Goal: Transaction & Acquisition: Purchase product/service

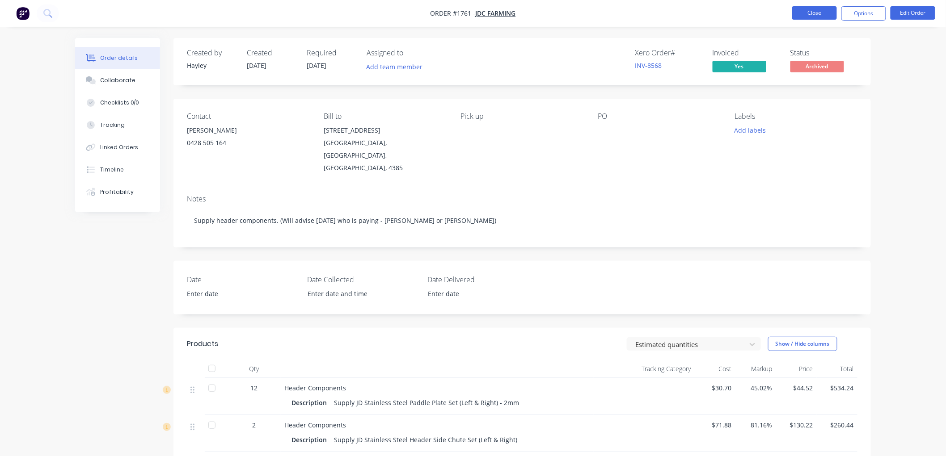
click at [829, 13] on button "Close" at bounding box center [814, 12] width 45 height 13
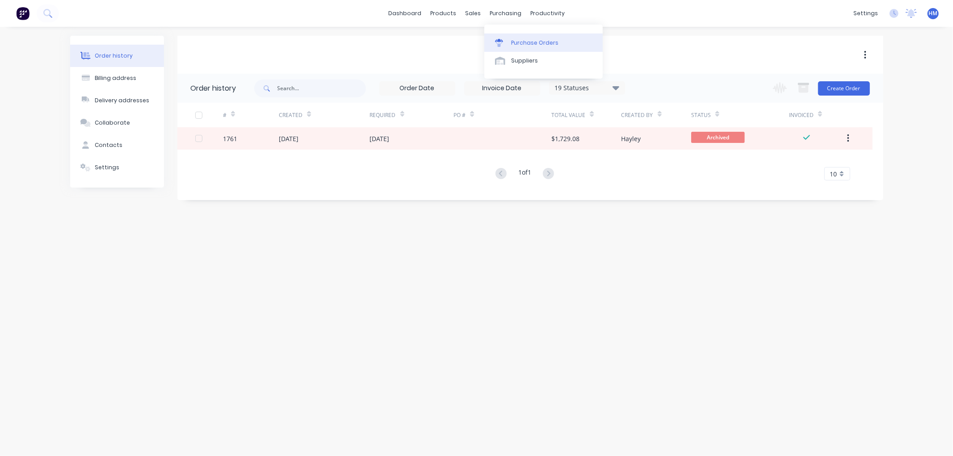
click at [521, 42] on div "Purchase Orders" at bounding box center [534, 43] width 47 height 8
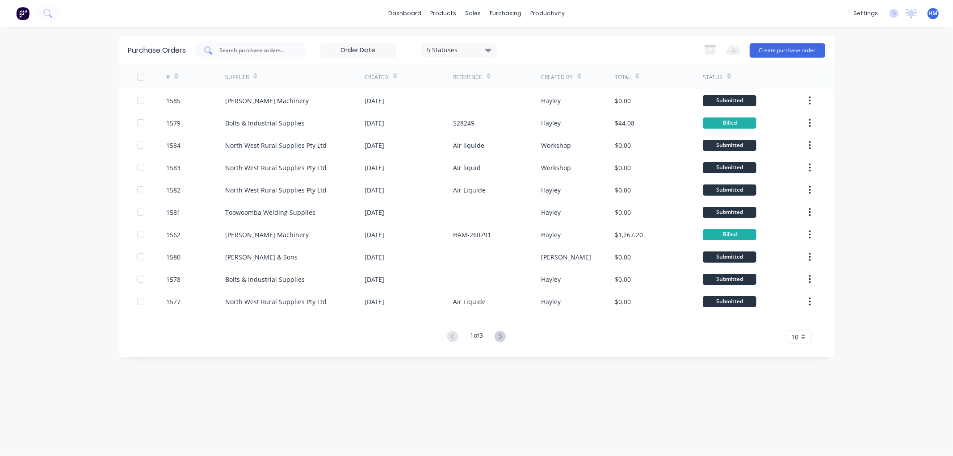
click at [244, 54] on input "text" at bounding box center [256, 50] width 74 height 9
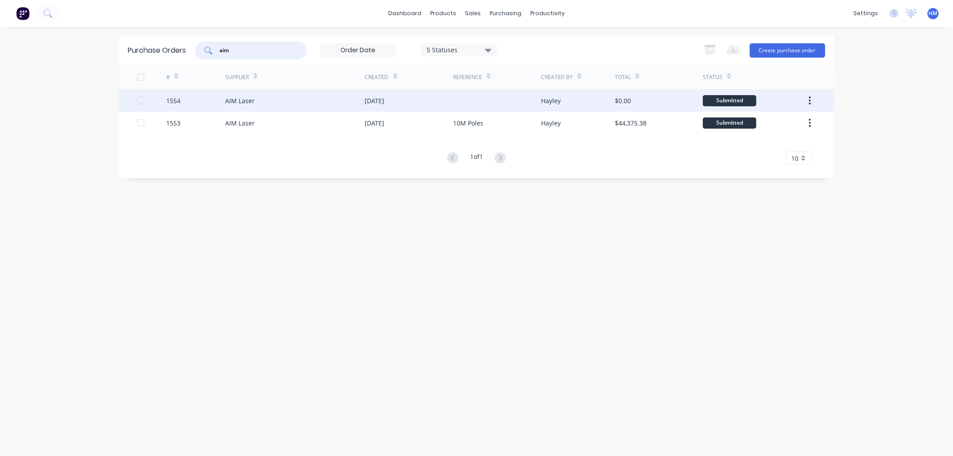
type input "aim"
click at [282, 100] on div "AIM Laser" at bounding box center [295, 100] width 140 height 22
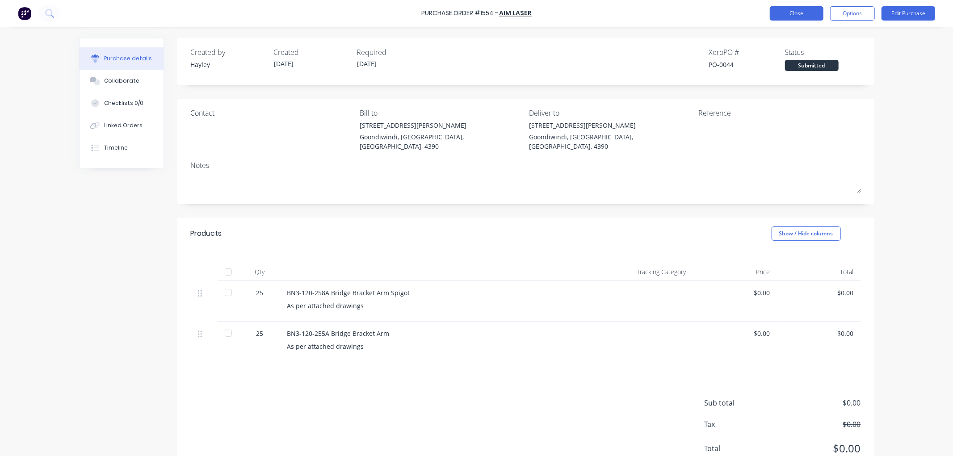
click at [808, 12] on button "Close" at bounding box center [797, 13] width 54 height 14
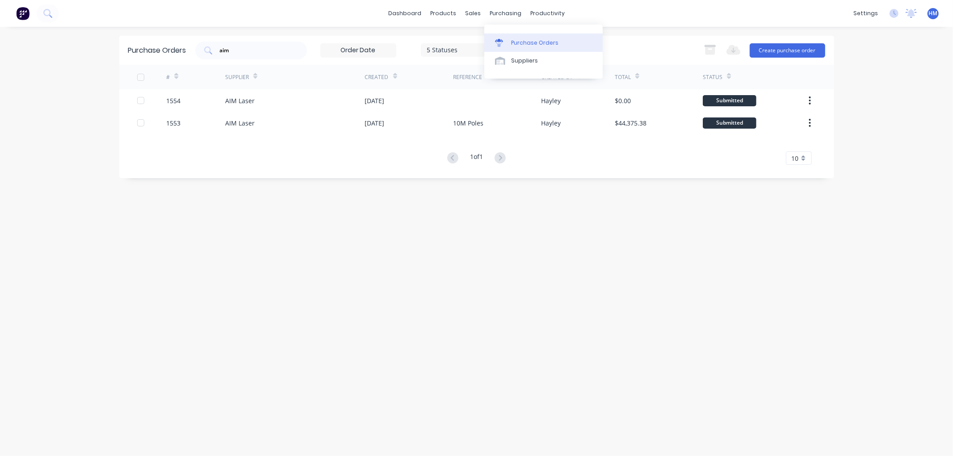
click at [528, 42] on div "Purchase Orders" at bounding box center [534, 43] width 47 height 8
click at [526, 41] on div "Purchase Orders" at bounding box center [534, 43] width 47 height 8
click at [772, 47] on button "Create purchase order" at bounding box center [788, 50] width 76 height 14
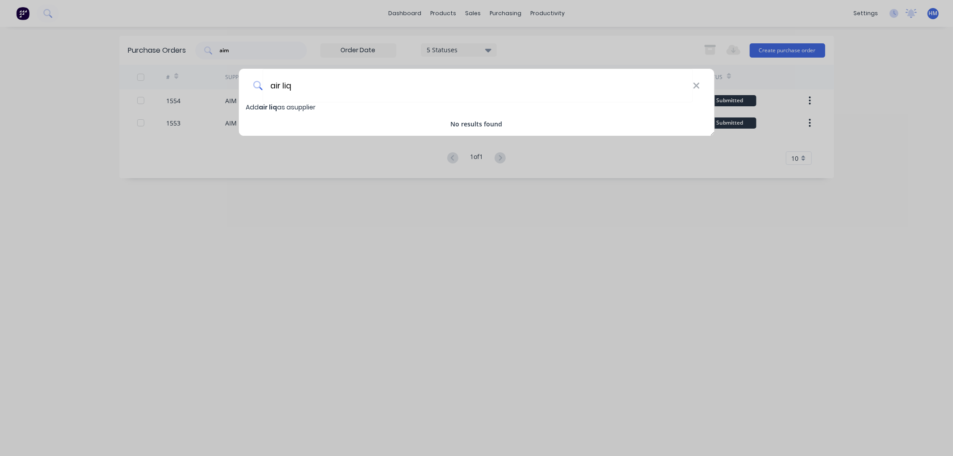
drag, startPoint x: 324, startPoint y: 88, endPoint x: 171, endPoint y: 88, distance: 152.4
click at [171, 88] on div "air liq Add air liq as a supplier No results found" at bounding box center [476, 228] width 953 height 456
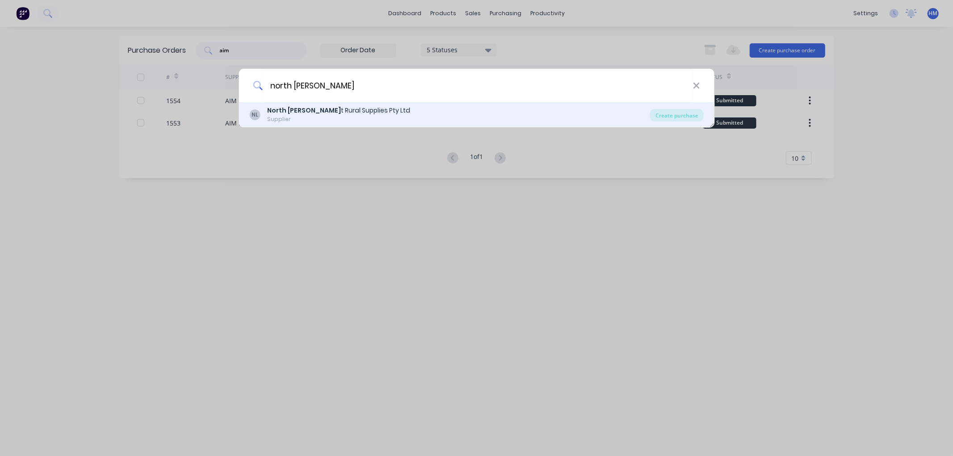
type input "north [PERSON_NAME]"
click at [304, 118] on div "Supplier" at bounding box center [338, 119] width 143 height 8
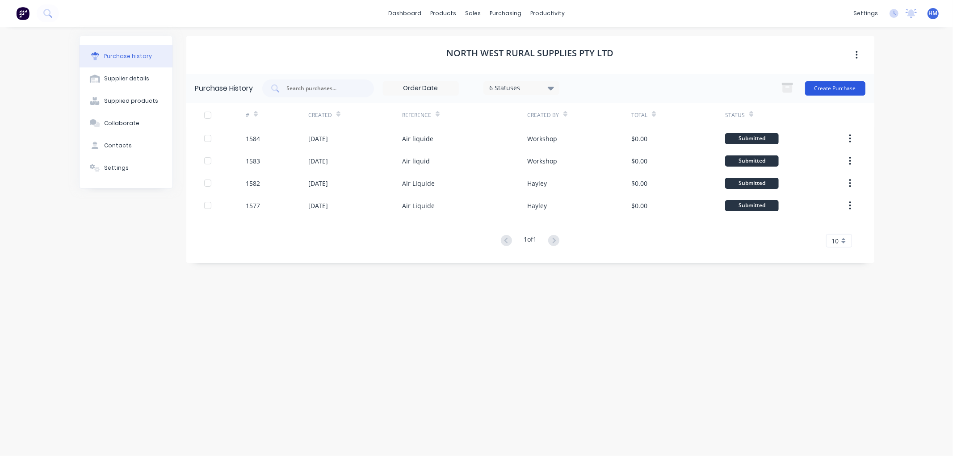
click at [846, 86] on button "Create Purchase" at bounding box center [835, 88] width 60 height 14
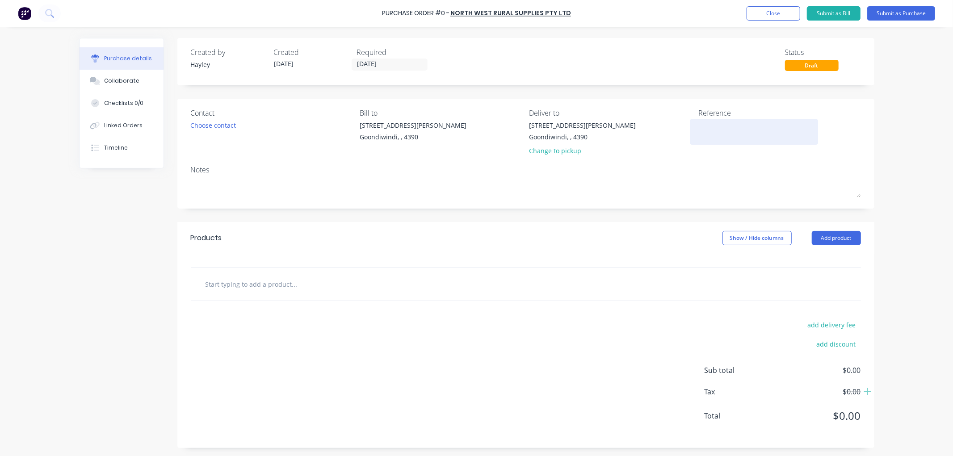
click at [721, 123] on textarea at bounding box center [755, 131] width 112 height 20
type textarea "x"
type textarea "A"
type textarea "x"
type textarea "Ai"
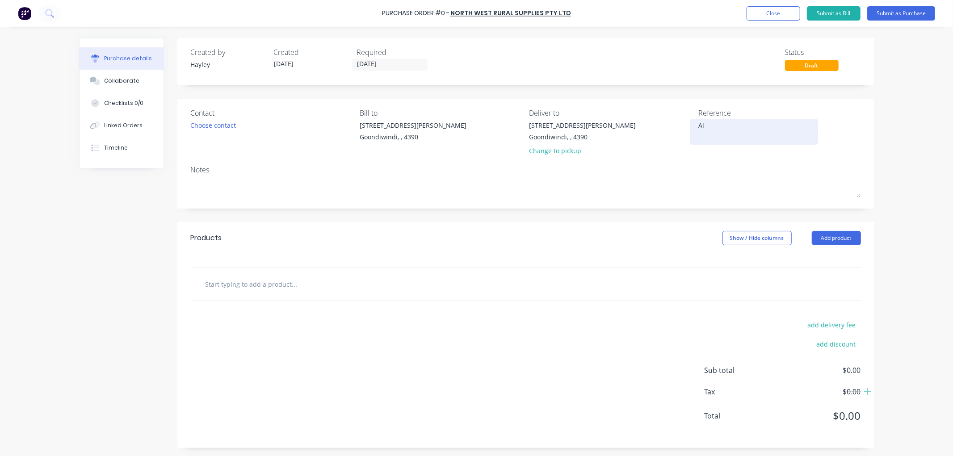
type textarea "x"
type textarea "Air"
type textarea "x"
type textarea "Air"
type textarea "x"
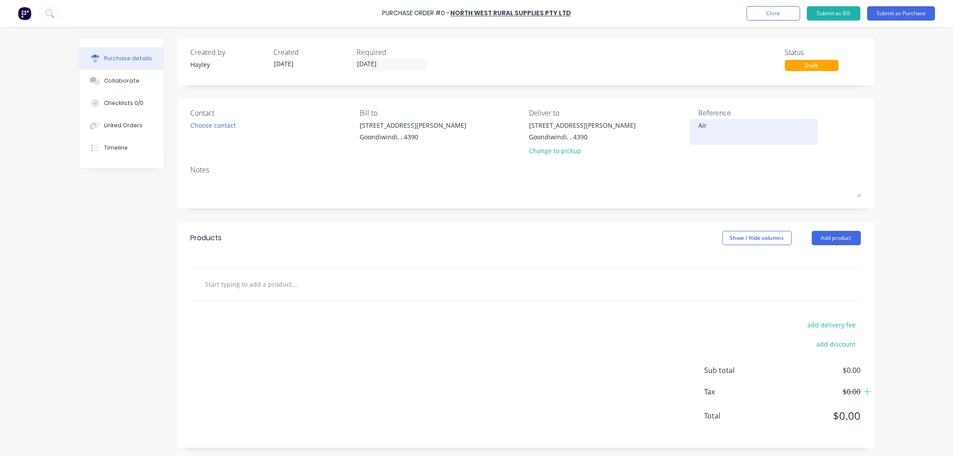
type textarea "Air L"
type textarea "x"
type textarea "Air LI"
type textarea "x"
type textarea "Air LIq"
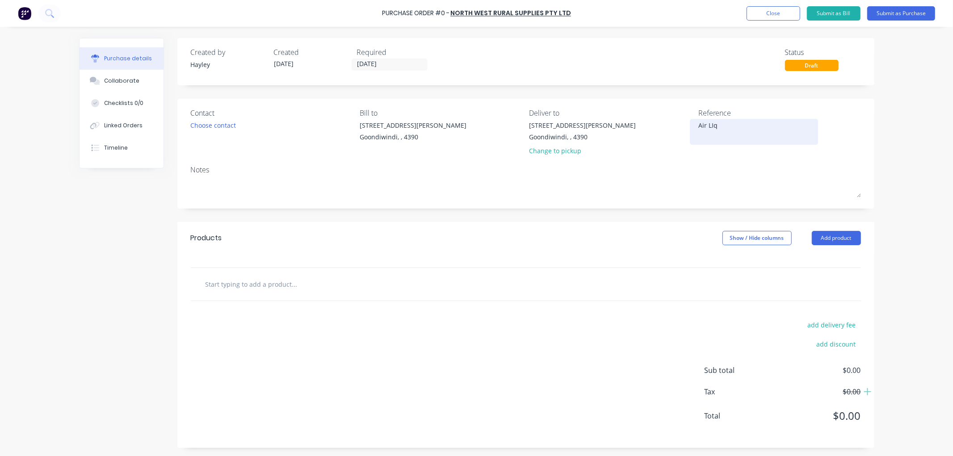
type textarea "x"
type textarea "Air LIqu"
type textarea "x"
type textarea "Air LIquid"
type textarea "x"
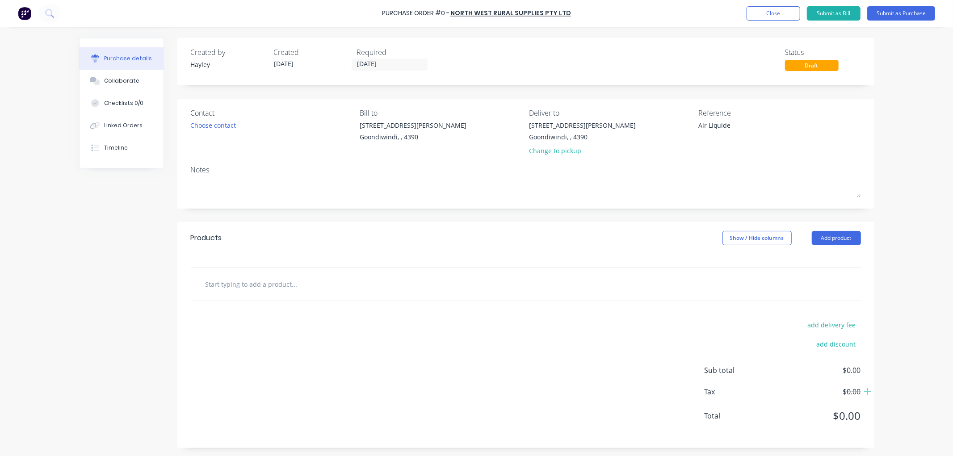
type textarea "Air LIquide"
type textarea "x"
type textarea "Air LIquide"
click at [307, 280] on input "text" at bounding box center [294, 284] width 179 height 18
type textarea "x"
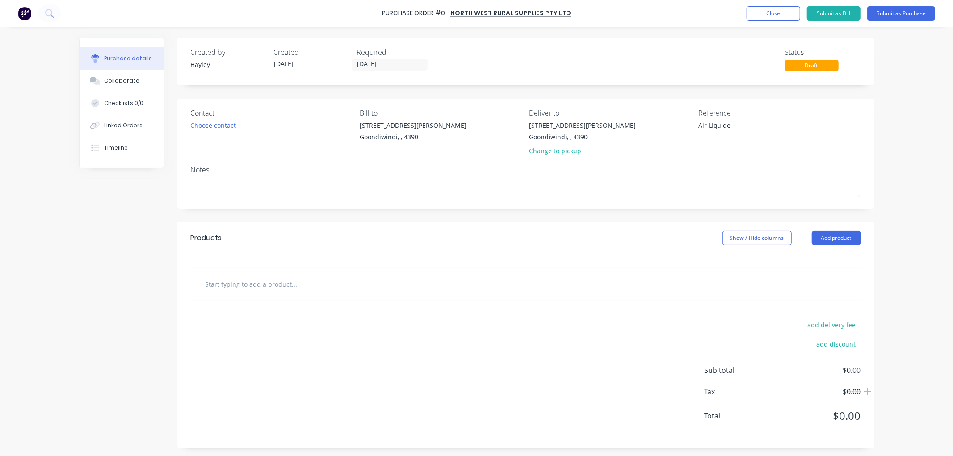
type input "M"
type textarea "x"
type input "Mi"
type textarea "x"
type input "Mig"
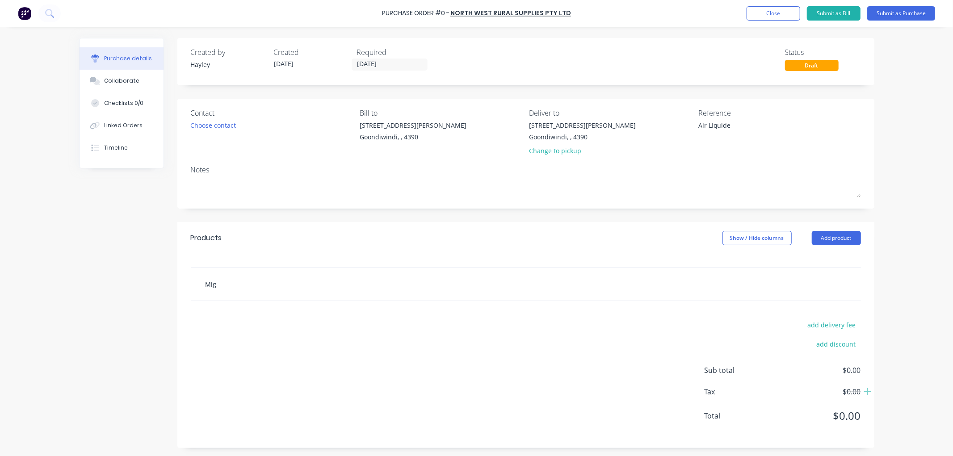
type textarea "x"
type input "Mig"
type textarea "x"
type input "Mig G"
type textarea "x"
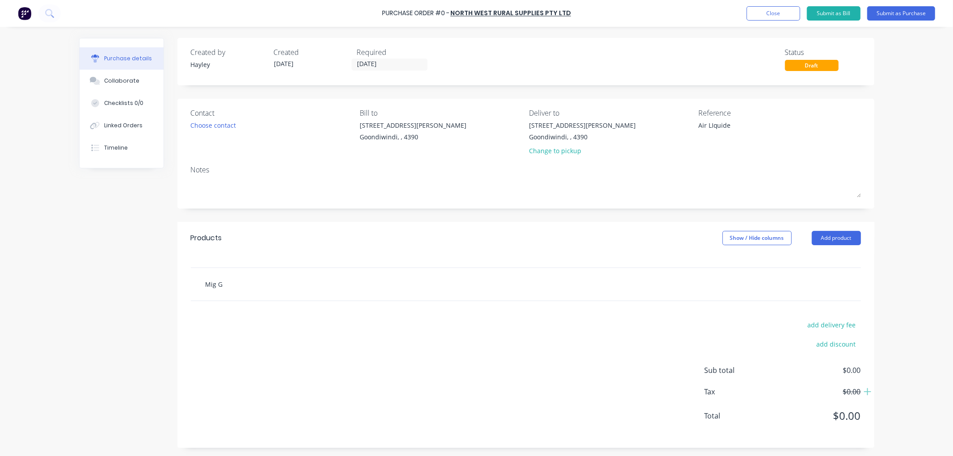
type input "Mig Ga"
type textarea "x"
type input "Mig Gas"
type textarea "x"
type input "Mig Gas"
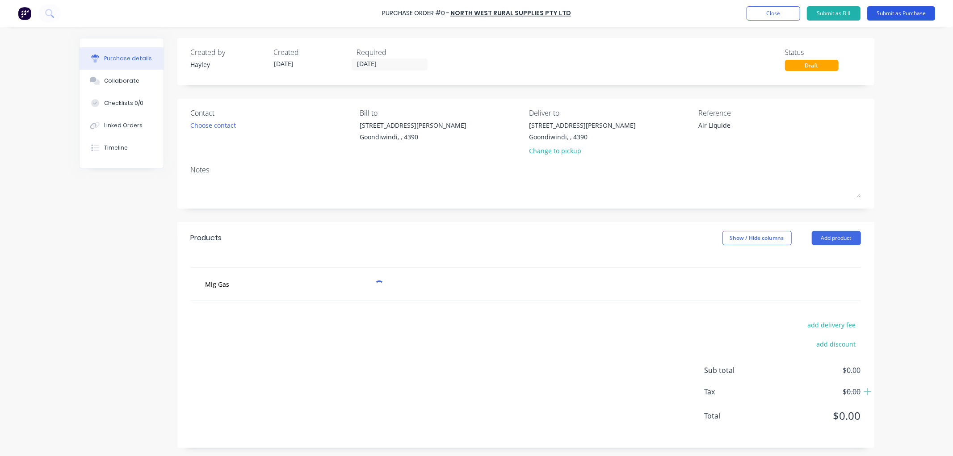
click at [888, 12] on button "Submit as Purchase" at bounding box center [901, 13] width 68 height 14
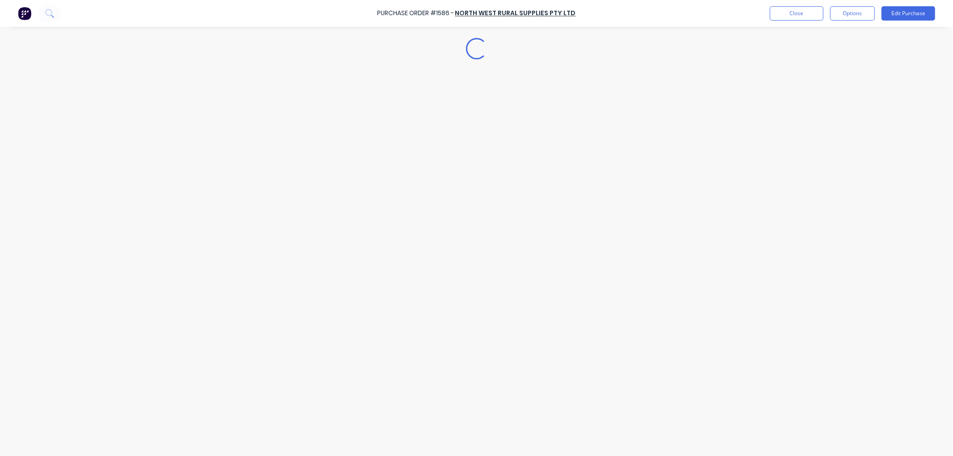
type textarea "x"
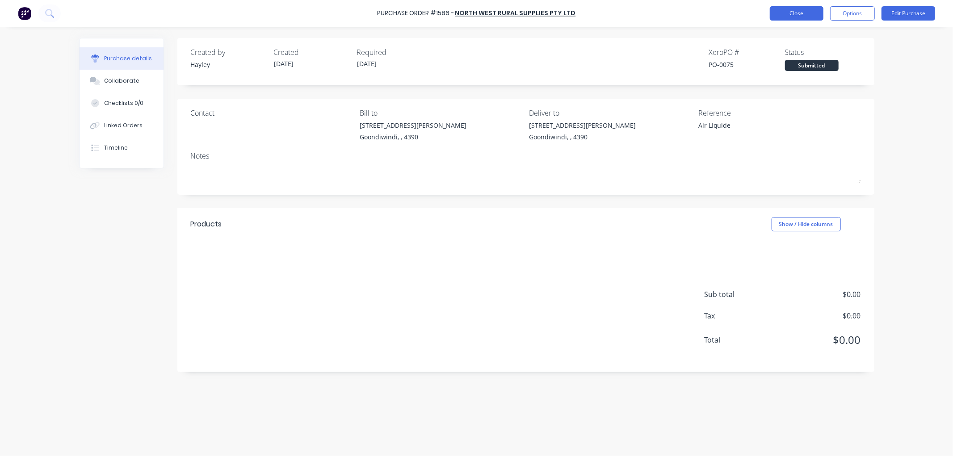
click at [796, 12] on button "Close" at bounding box center [797, 13] width 54 height 14
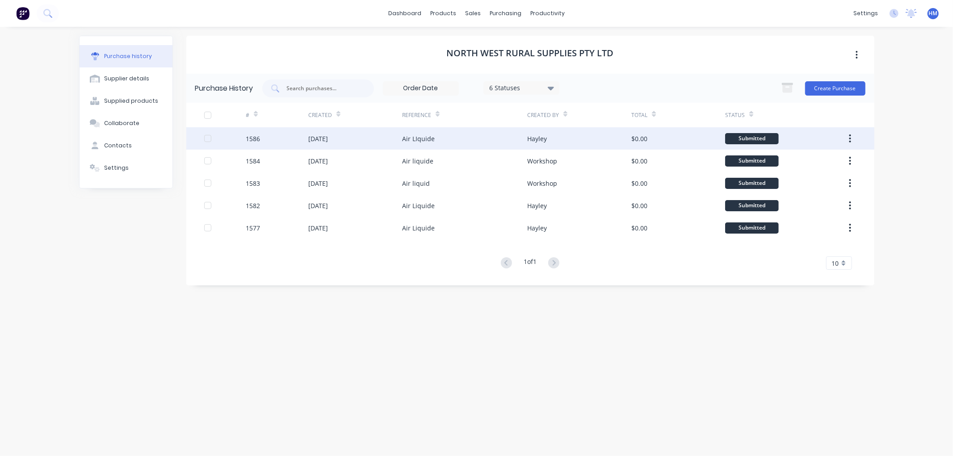
click at [363, 139] on div "[DATE]" at bounding box center [355, 138] width 94 height 22
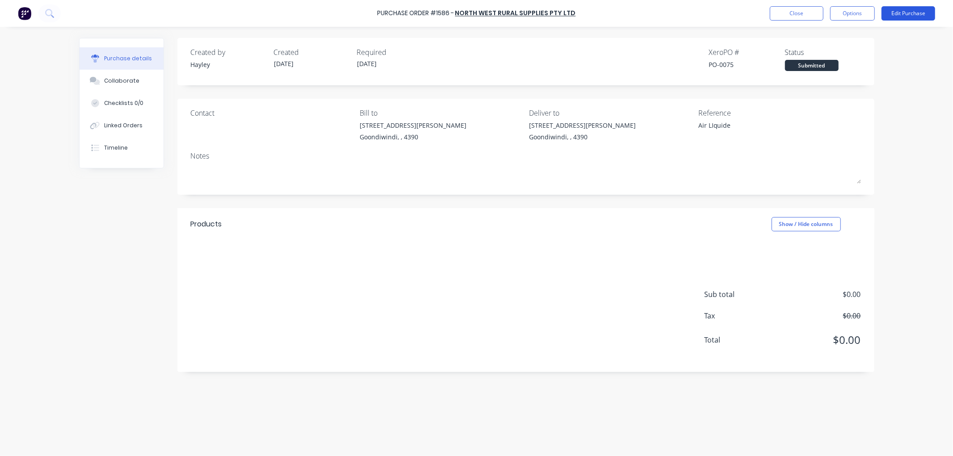
click at [907, 15] on button "Edit Purchase" at bounding box center [909, 13] width 54 height 14
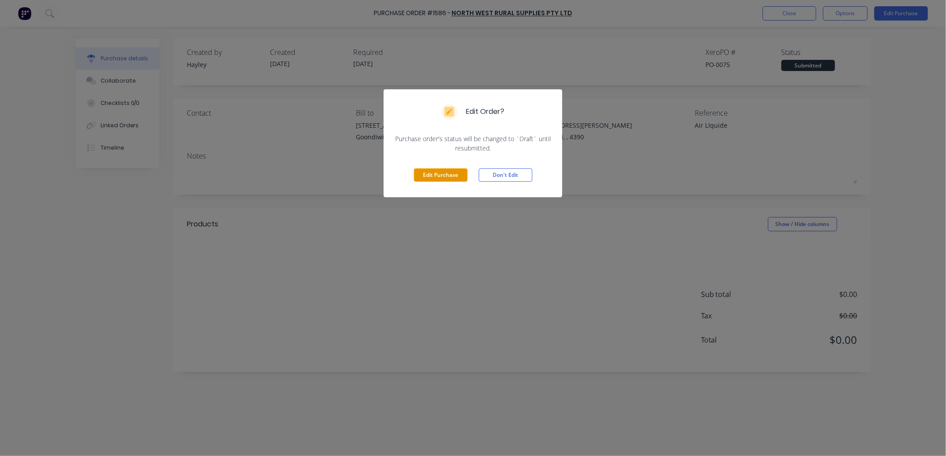
click at [447, 177] on button "Edit Purchase" at bounding box center [441, 174] width 54 height 13
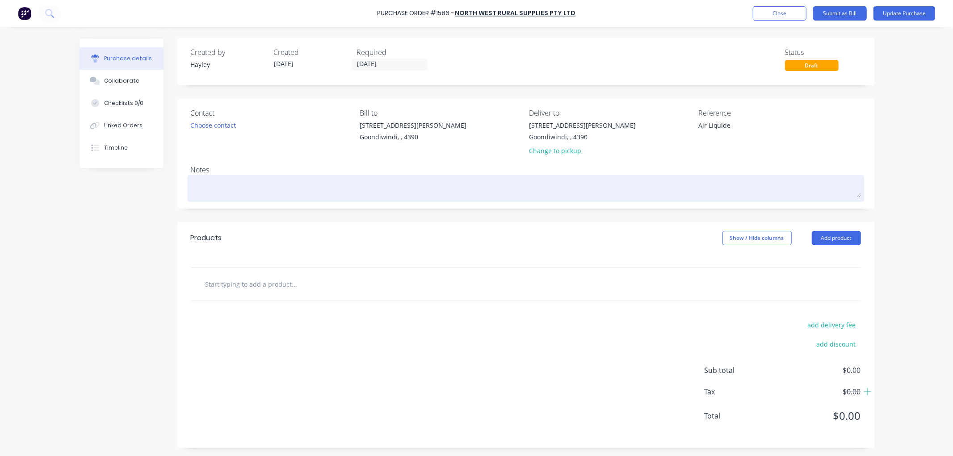
click at [220, 188] on textarea at bounding box center [526, 187] width 670 height 20
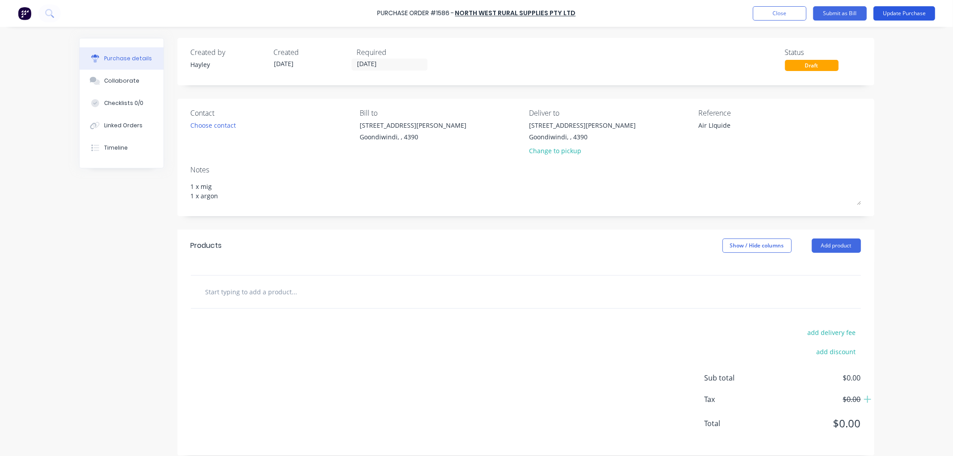
type textarea "1 x mig 1 x argon"
click at [910, 16] on button "Update Purchase" at bounding box center [905, 13] width 62 height 14
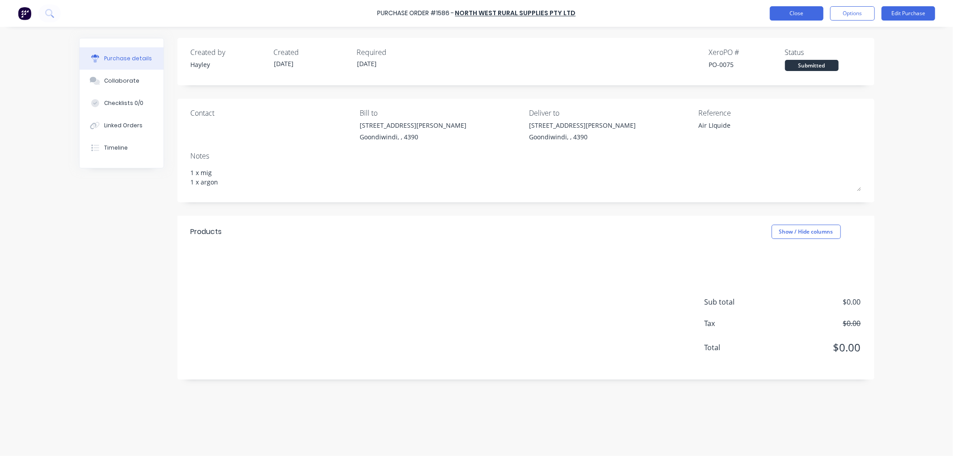
click at [791, 10] on button "Close" at bounding box center [797, 13] width 54 height 14
